Goal: Transaction & Acquisition: Register for event/course

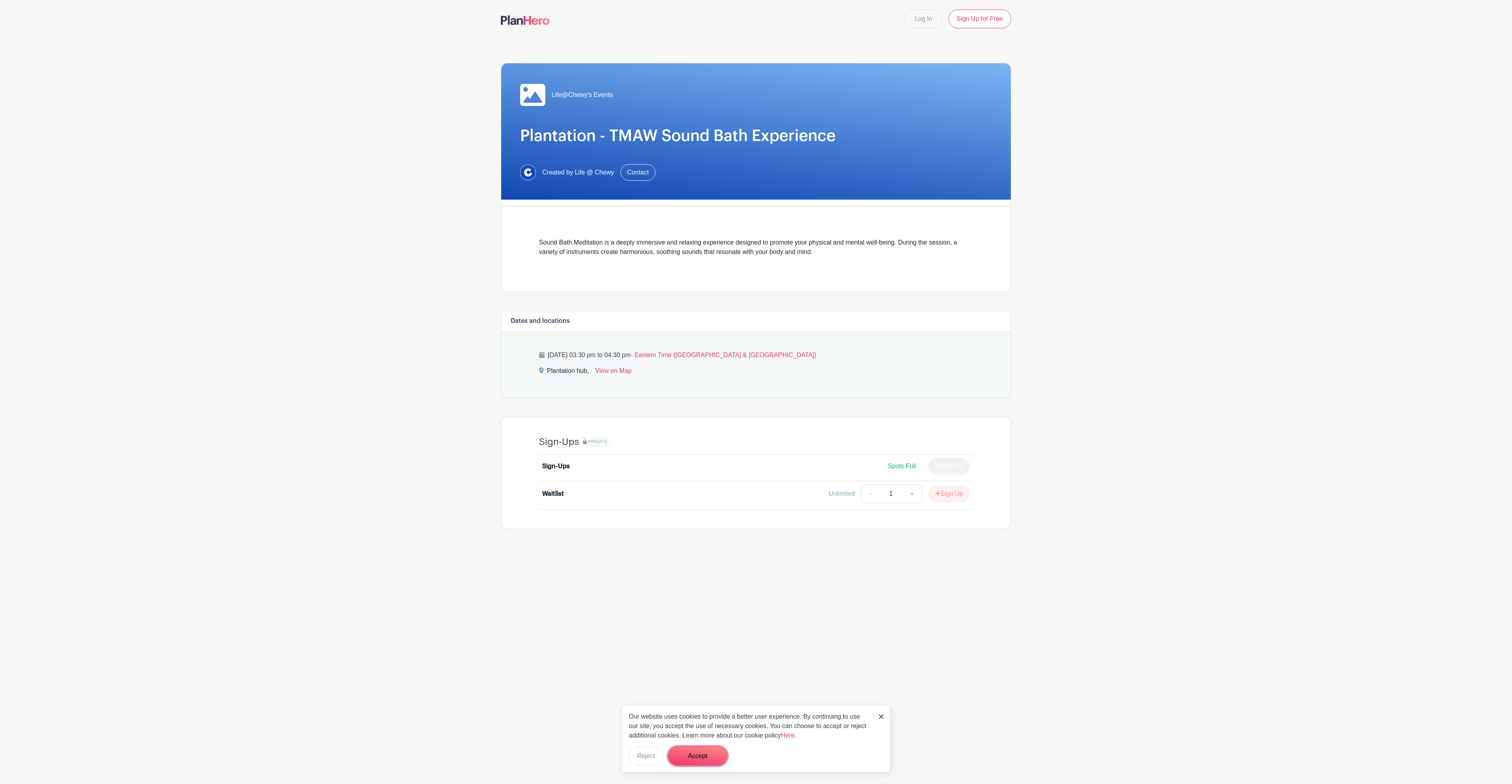
click at [704, 753] on button "Accept" at bounding box center [697, 756] width 59 height 19
click at [917, 491] on link "+" at bounding box center [912, 494] width 20 height 19
click at [863, 493] on link "-" at bounding box center [870, 494] width 18 height 19
type input "1"
click at [908, 462] on span "Spots Full" at bounding box center [902, 465] width 28 height 7
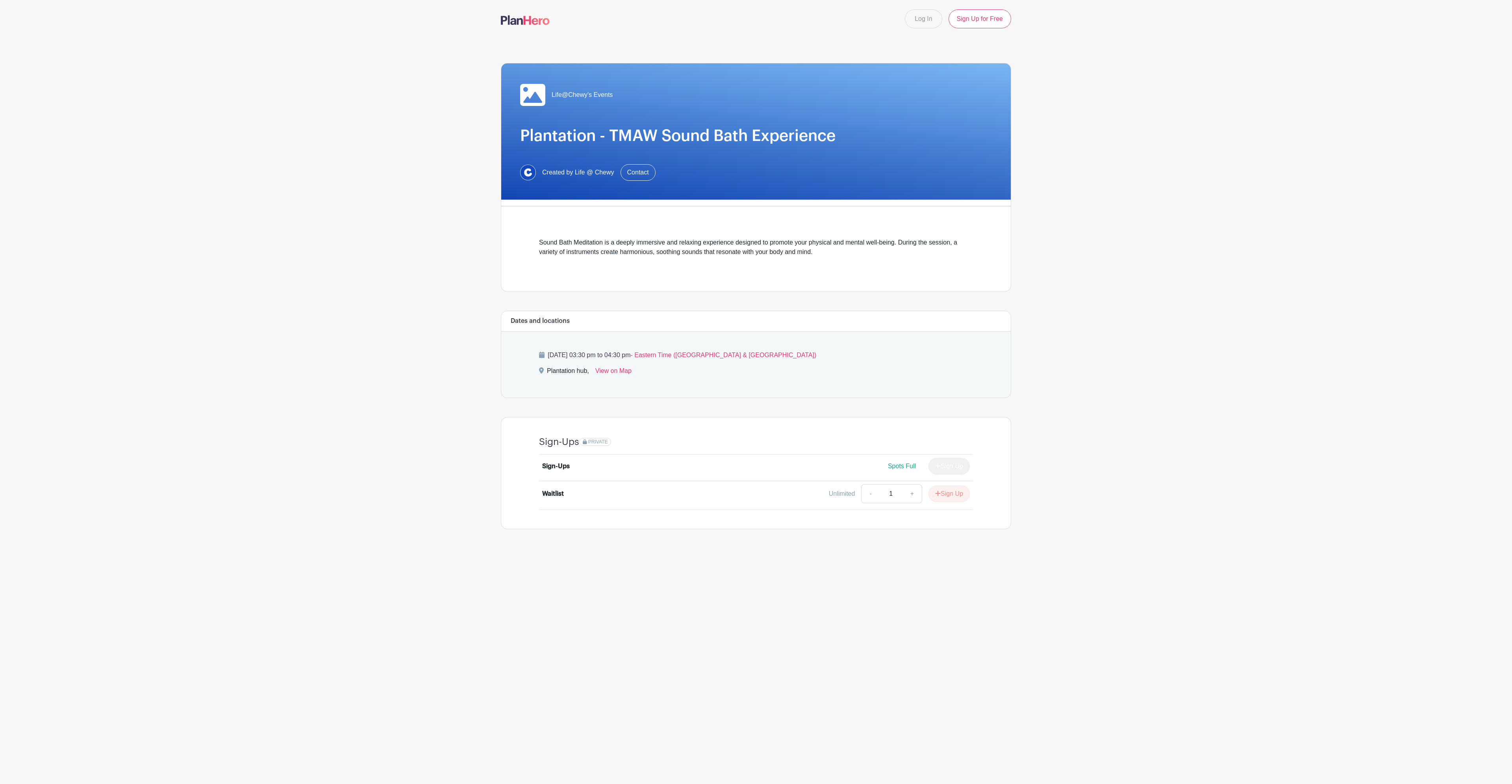
click at [936, 464] on div "Sign Up" at bounding box center [946, 466] width 48 height 16
click at [939, 493] on icon "submit" at bounding box center [937, 493] width 6 height 6
click at [995, 766] on link "Review & Confirm Signups" at bounding box center [965, 763] width 91 height 19
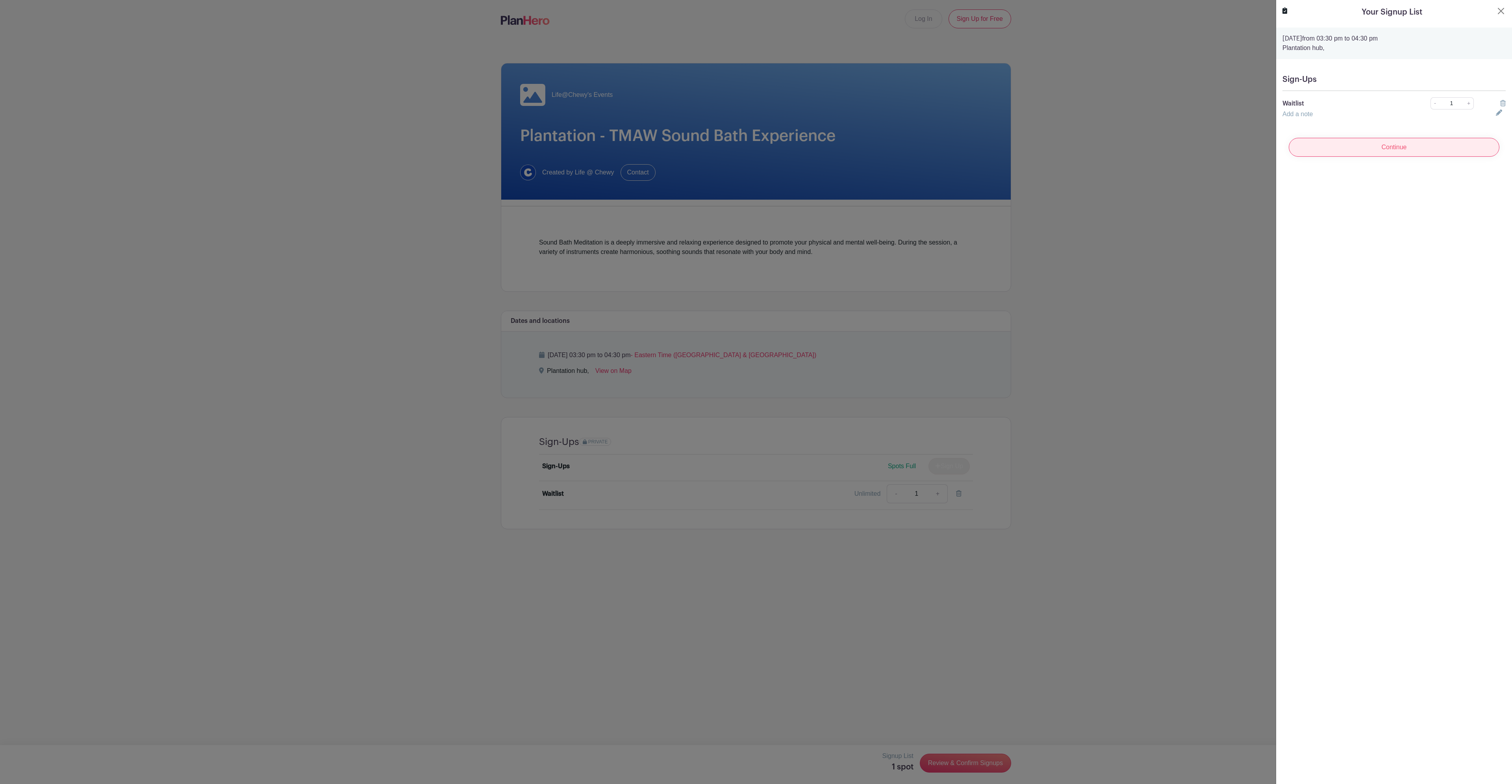
click at [1375, 154] on input "Continue" at bounding box center [1394, 148] width 211 height 19
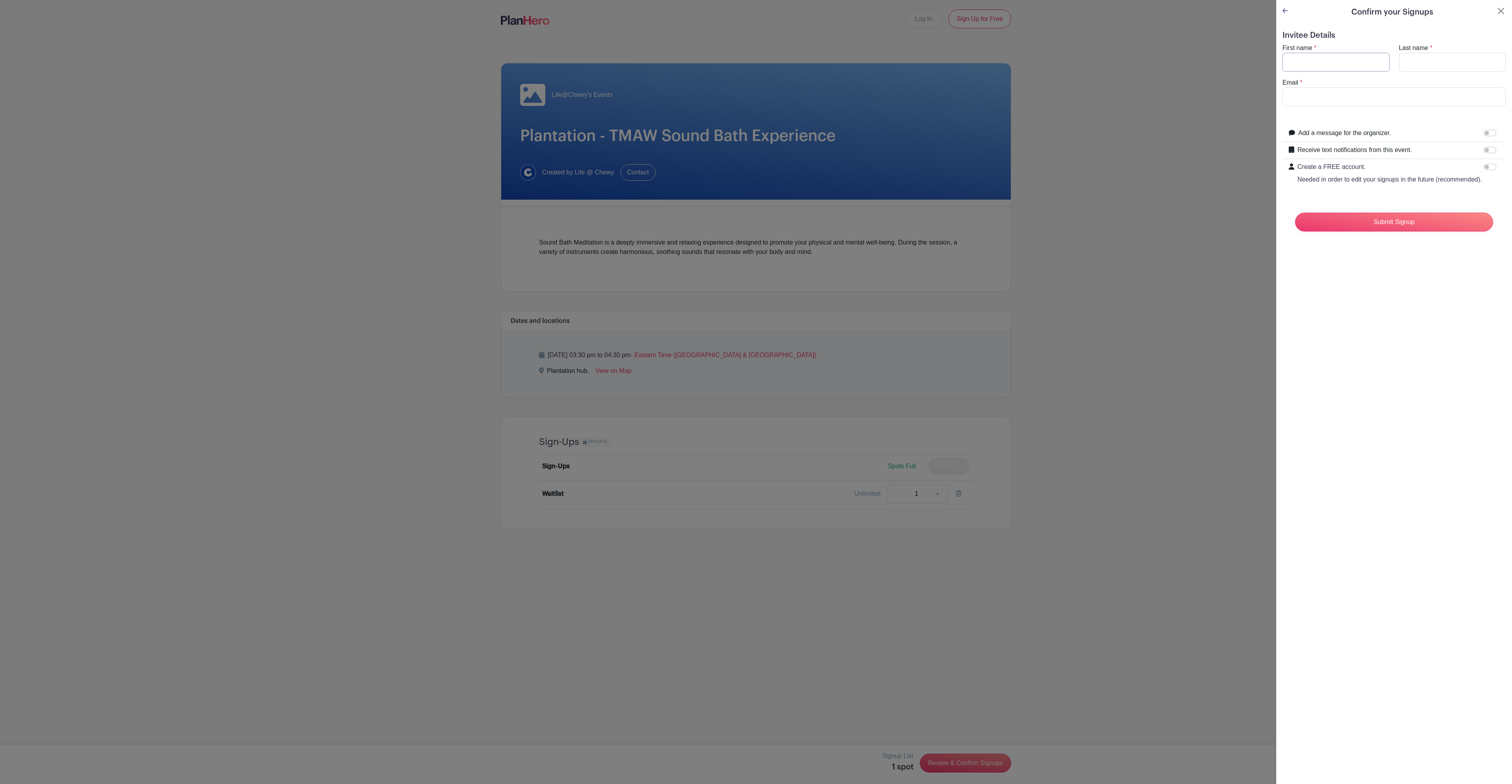
click at [1341, 66] on input "First name" at bounding box center [1336, 62] width 107 height 19
type input "saad"
type input "ali"
type input "[EMAIL_ADDRESS][DOMAIN_NAME]"
click at [1454, 232] on input "Submit Signup" at bounding box center [1394, 222] width 198 height 19
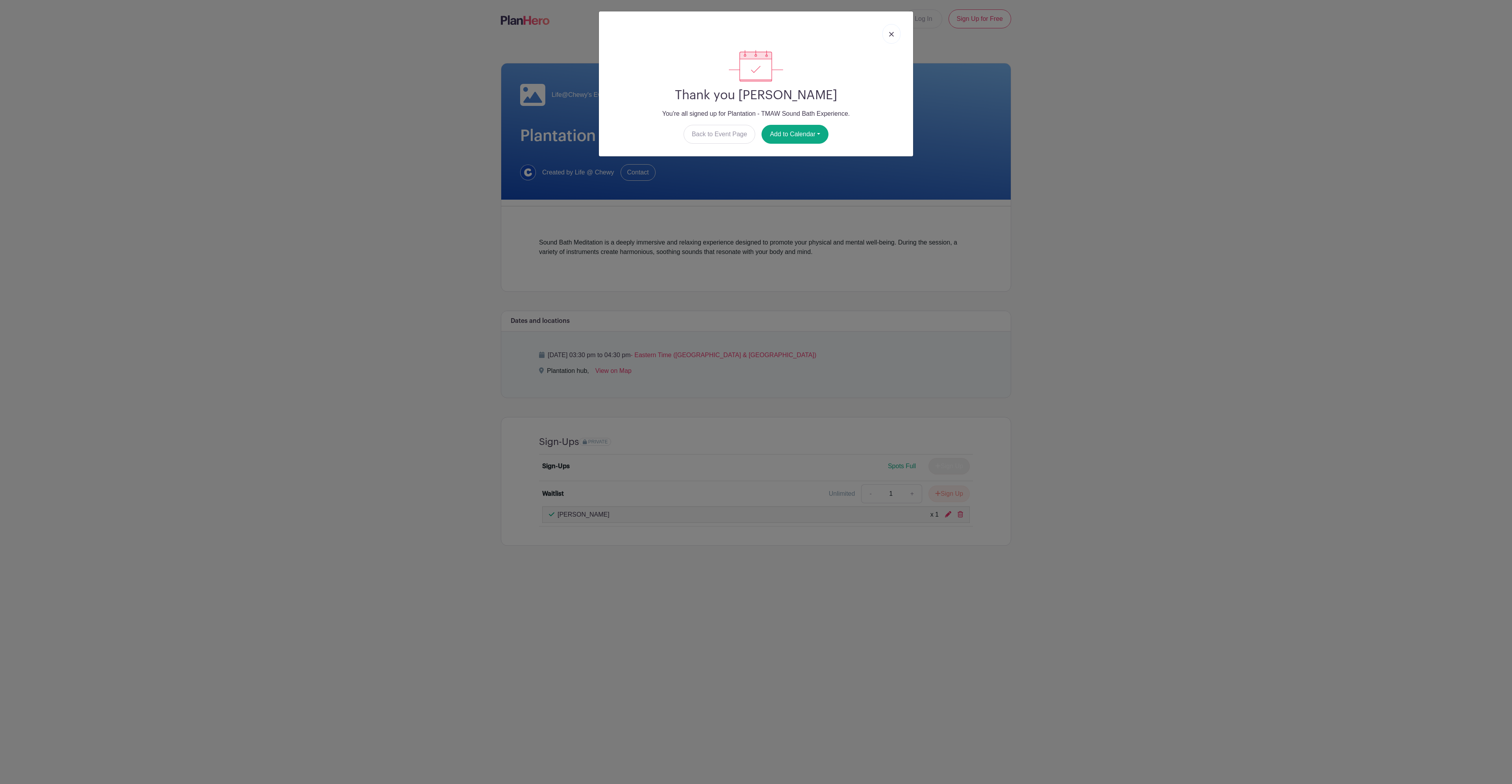
click at [898, 36] on link at bounding box center [891, 34] width 18 height 20
